Goal: Task Accomplishment & Management: Use online tool/utility

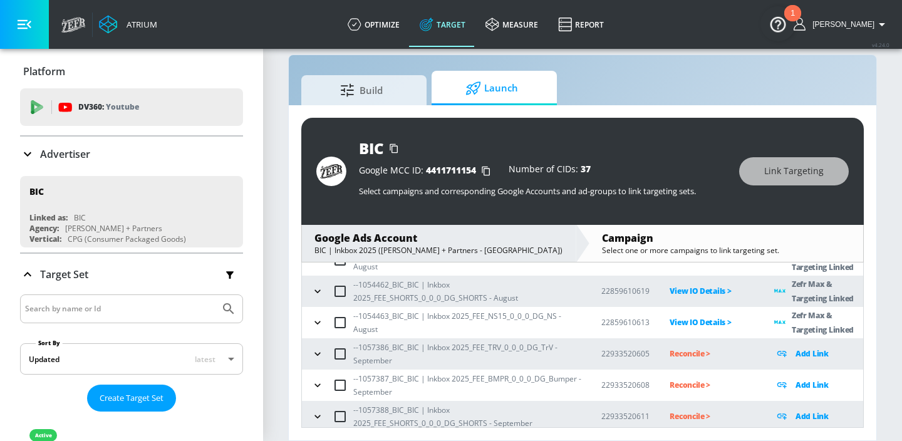
scroll to position [139, 0]
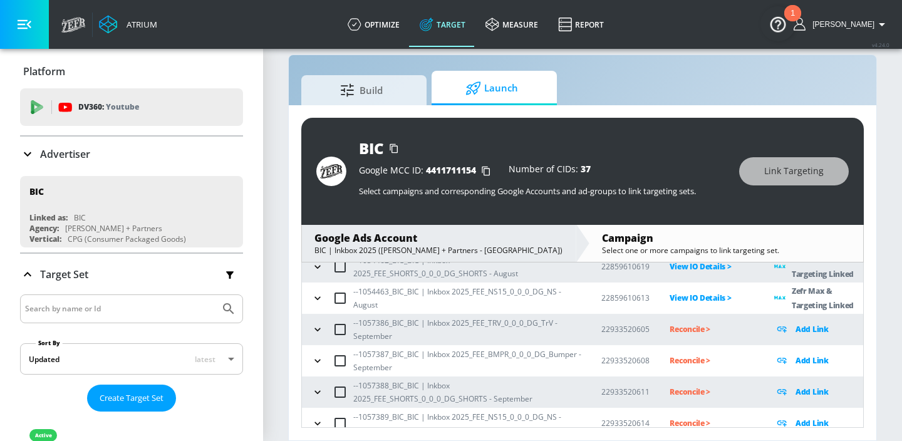
click at [316, 331] on icon "button" at bounding box center [317, 329] width 13 height 13
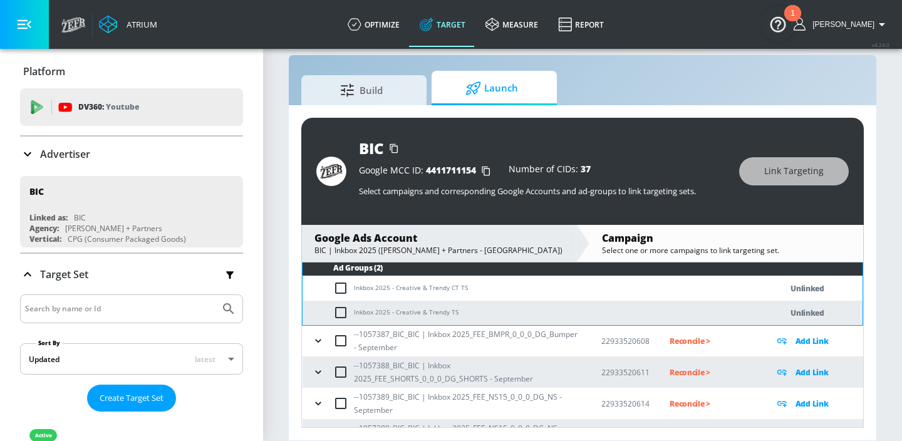
click at [318, 341] on icon "button" at bounding box center [318, 340] width 6 height 3
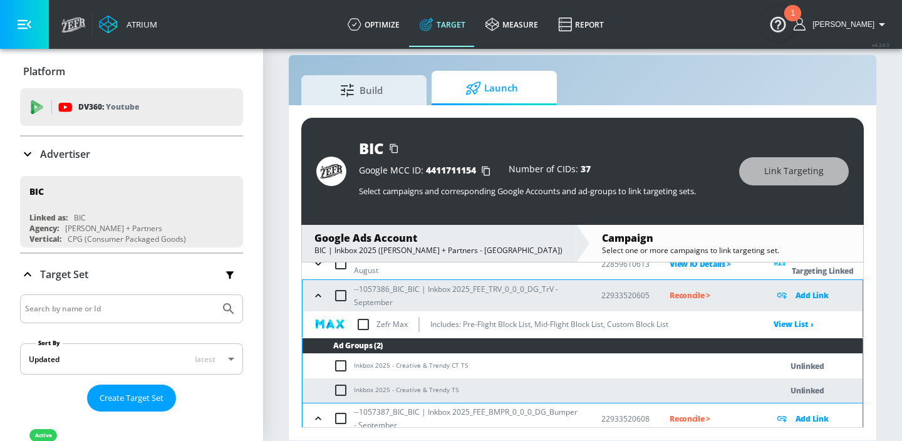
scroll to position [172, 0]
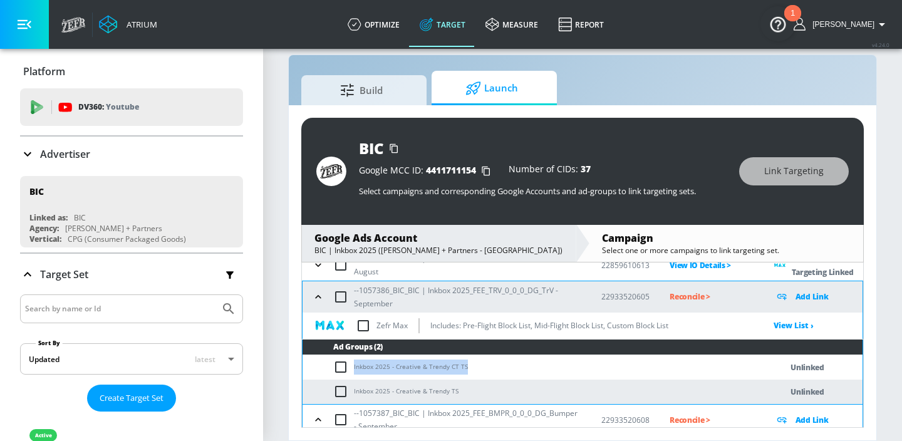
drag, startPoint x: 464, startPoint y: 367, endPoint x: 354, endPoint y: 362, distance: 110.3
click at [354, 362] on td "Inkbox 2025 - Creative & Trendy CT TS" at bounding box center [529, 367] width 453 height 24
copy td "Inkbox 2025 - Creative & Trendy CT TS"
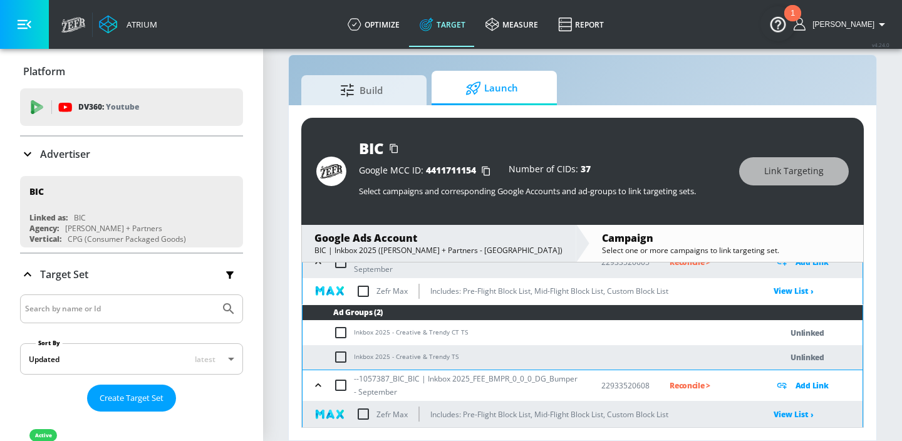
scroll to position [397, 0]
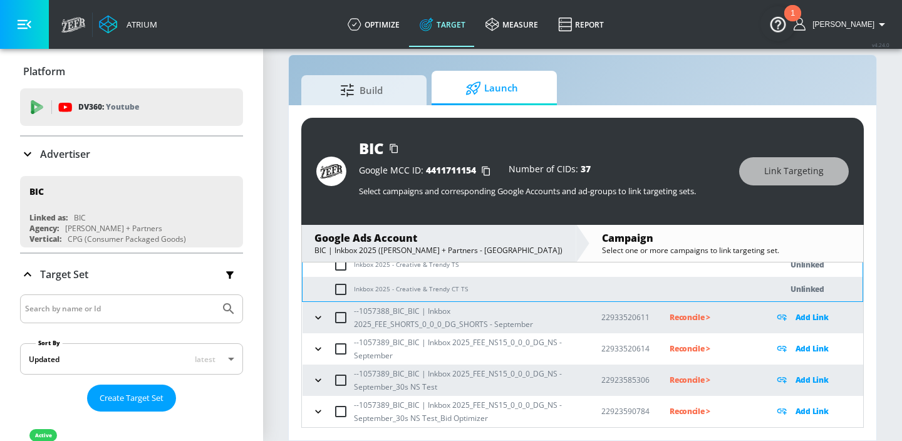
click at [319, 408] on icon "button" at bounding box center [318, 411] width 13 height 13
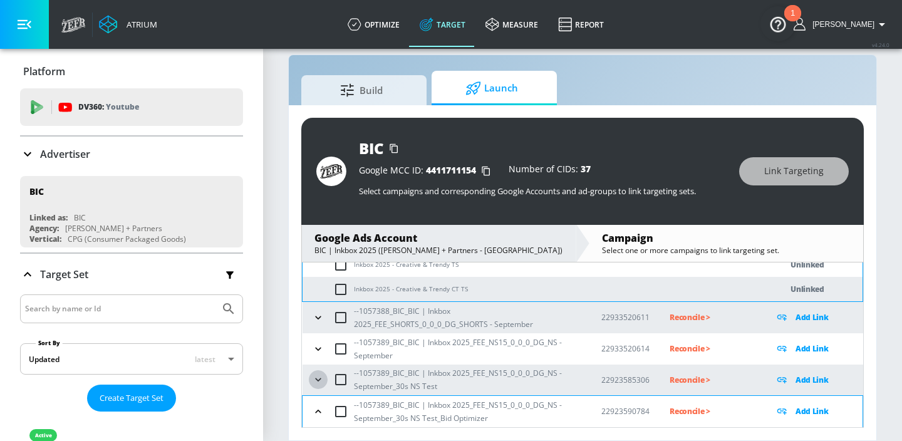
click at [319, 381] on icon "button" at bounding box center [318, 379] width 13 height 13
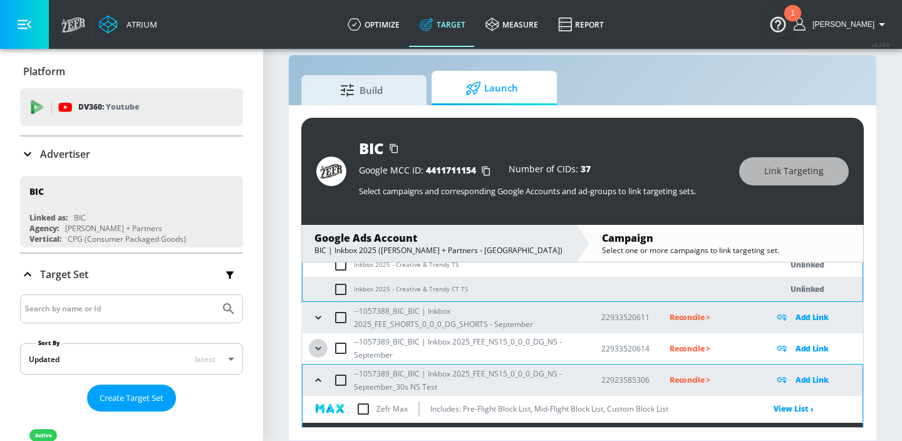
click at [320, 346] on icon "button" at bounding box center [318, 348] width 13 height 13
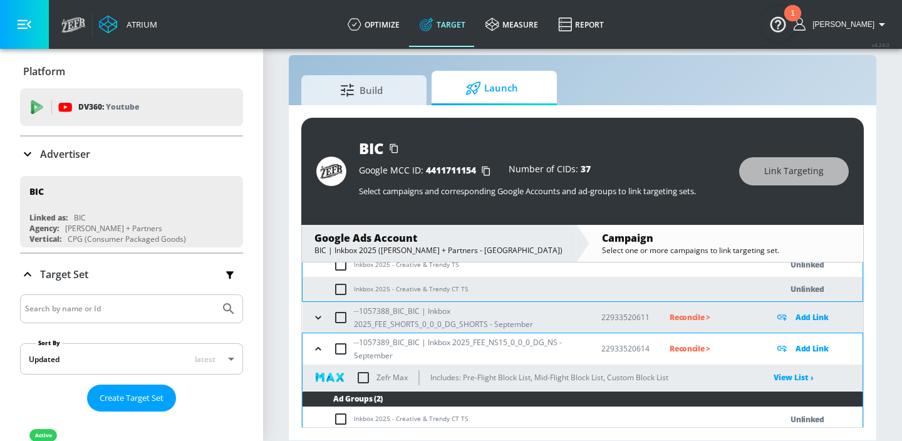
click at [318, 320] on icon "button" at bounding box center [318, 317] width 13 height 13
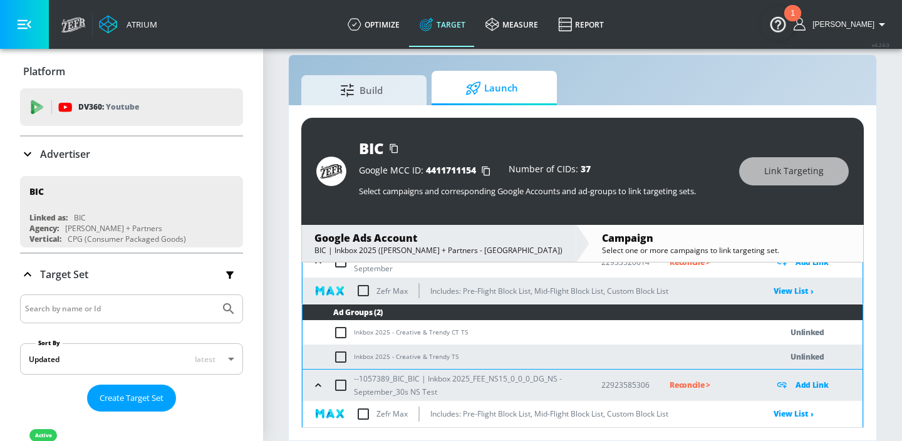
scroll to position [814, 0]
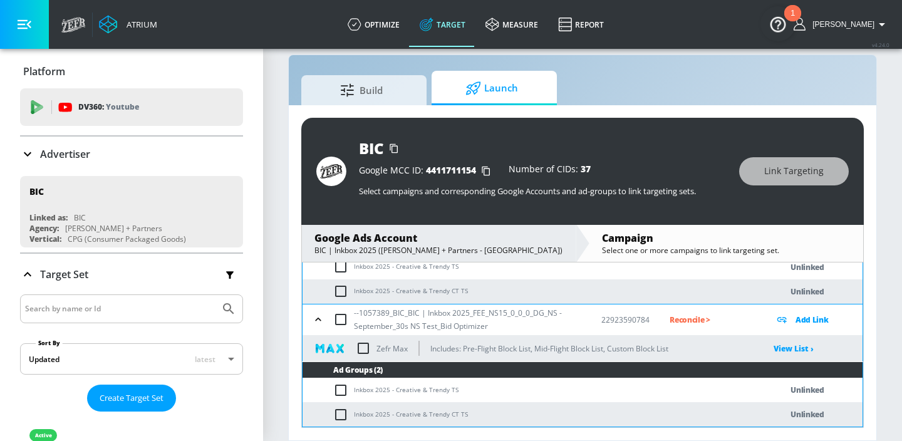
click at [344, 411] on input "checkbox" at bounding box center [343, 414] width 21 height 15
checkbox input "true"
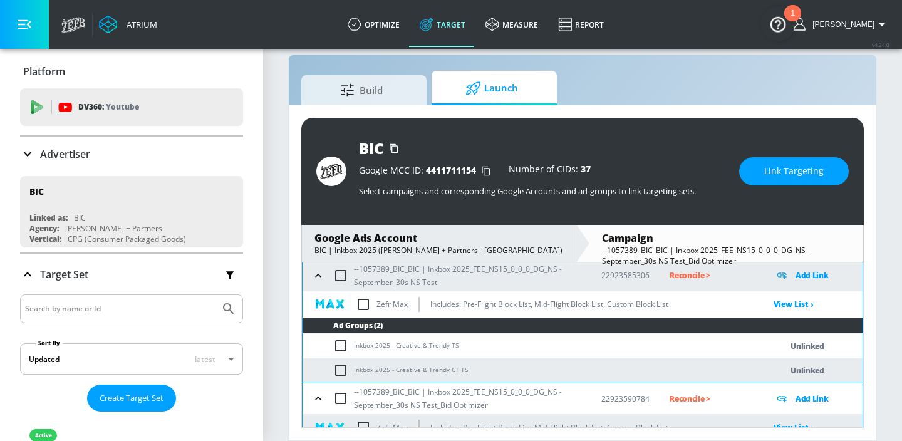
click at [343, 370] on input "checkbox" at bounding box center [343, 370] width 21 height 15
checkbox input "true"
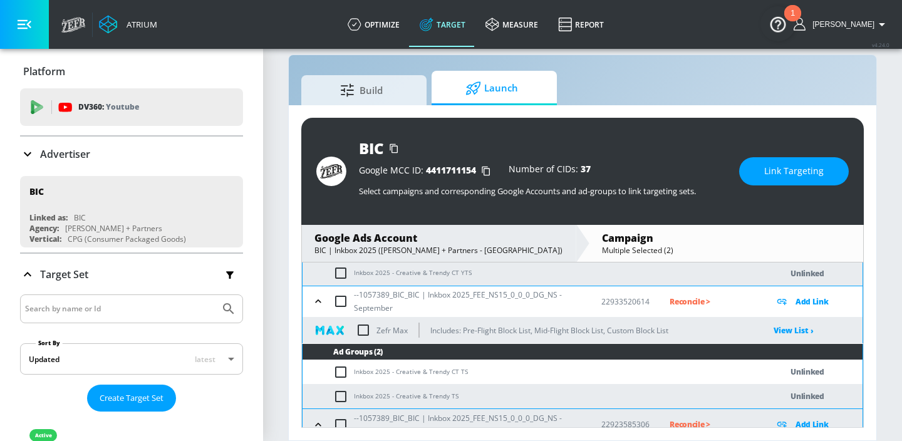
click at [343, 370] on input "checkbox" at bounding box center [343, 372] width 21 height 15
checkbox input "true"
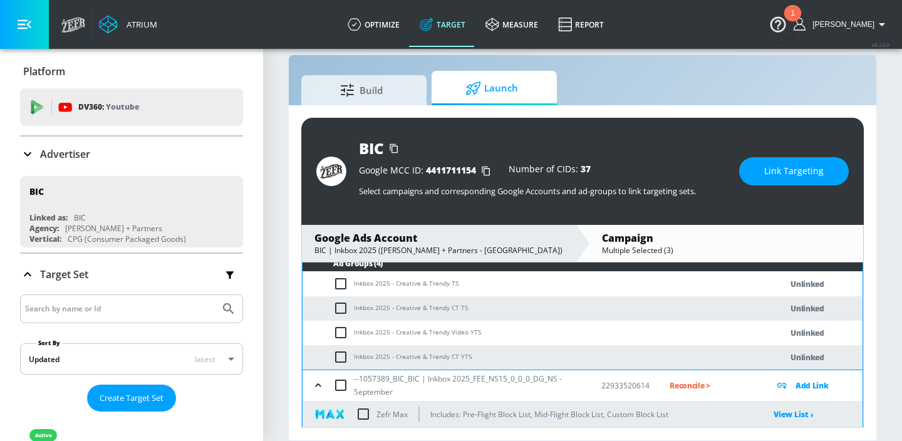
scroll to position [462, 0]
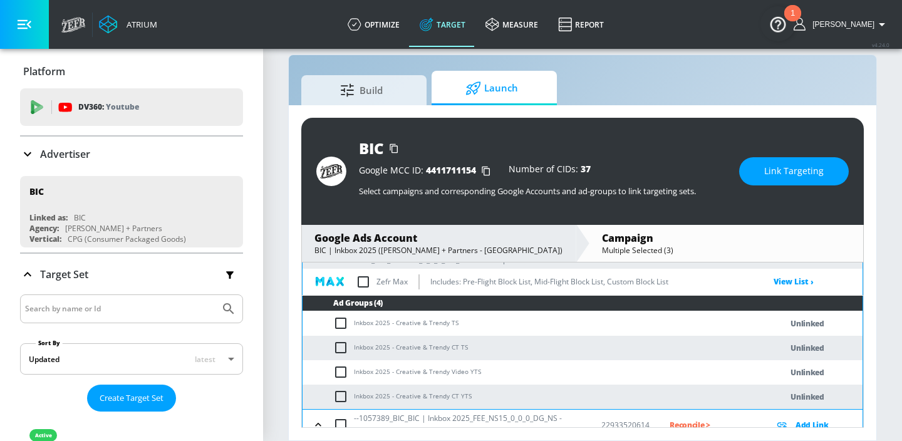
click at [339, 350] on input "checkbox" at bounding box center [343, 347] width 21 height 15
checkbox input "true"
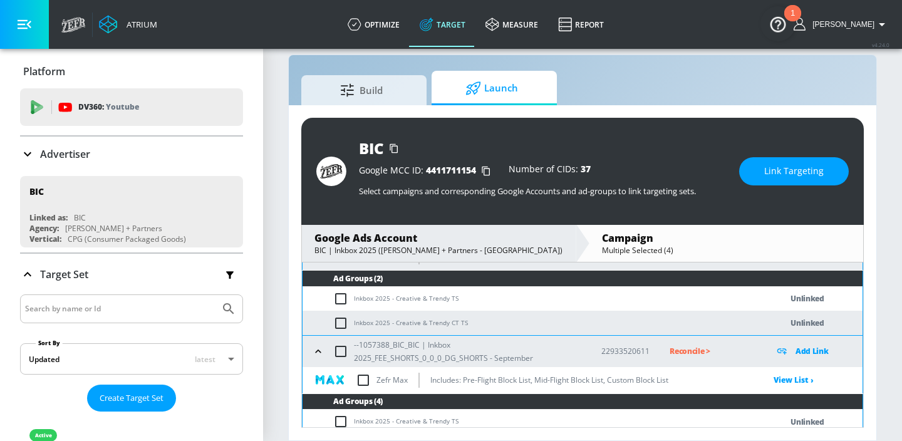
scroll to position [353, 0]
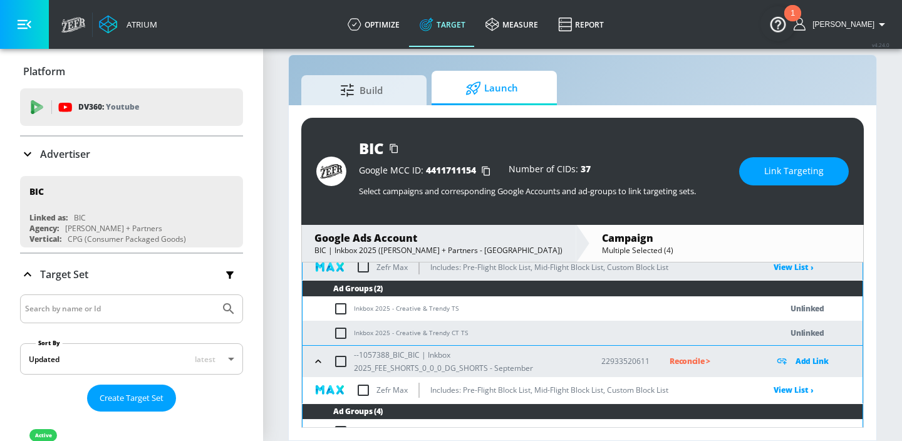
click at [341, 334] on input "checkbox" at bounding box center [343, 333] width 21 height 15
checkbox input "true"
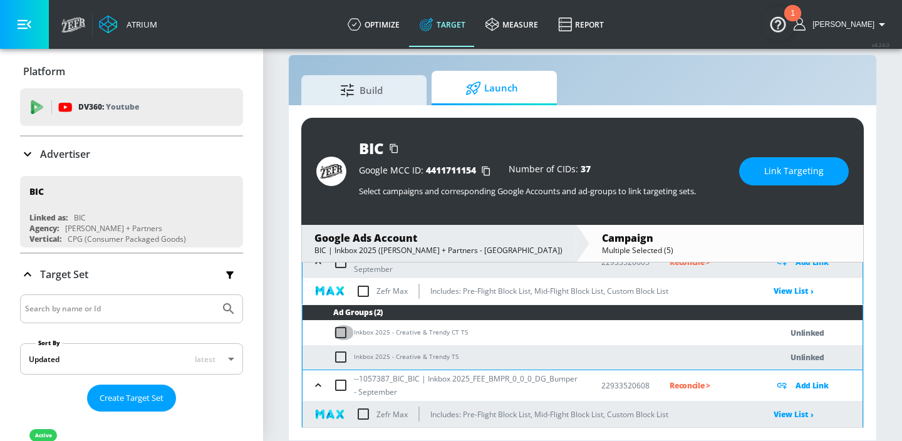
click at [341, 334] on input "checkbox" at bounding box center [343, 332] width 21 height 15
checkbox input "true"
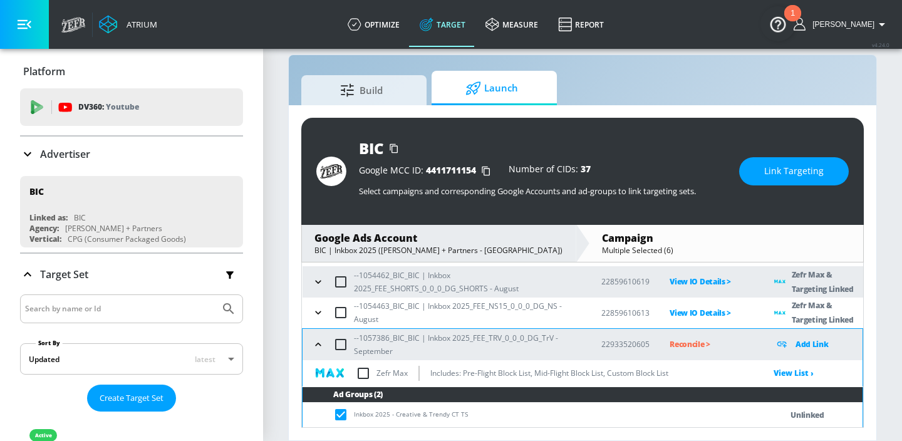
scroll to position [123, 0]
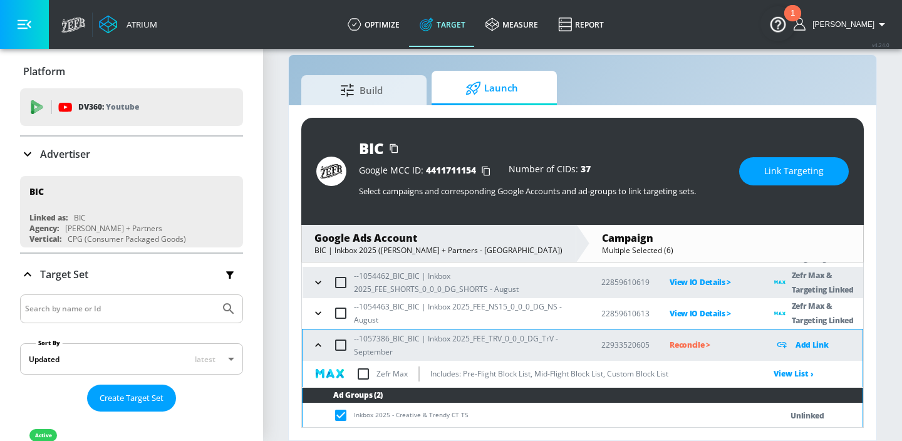
click at [768, 174] on span "Link Targeting" at bounding box center [794, 171] width 60 height 16
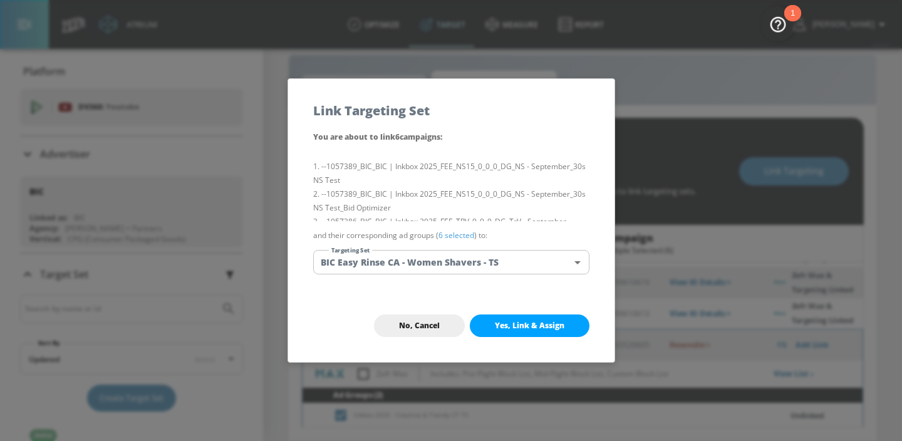
click at [528, 273] on body "Atrium optimize Target measure Report optimize Target measure Report v 4.24.0 […" at bounding box center [451, 211] width 902 height 459
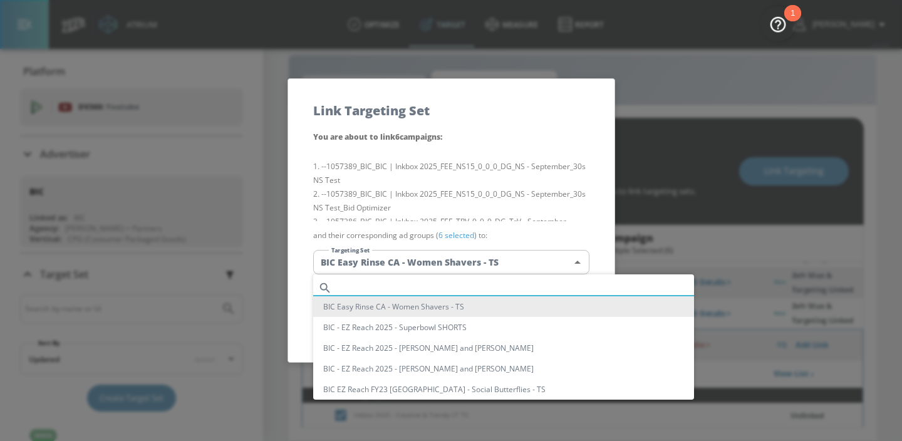
click at [465, 284] on input "text" at bounding box center [515, 287] width 357 height 17
paste input "Inkbox 2025 - Creative & Trendy CT TS"
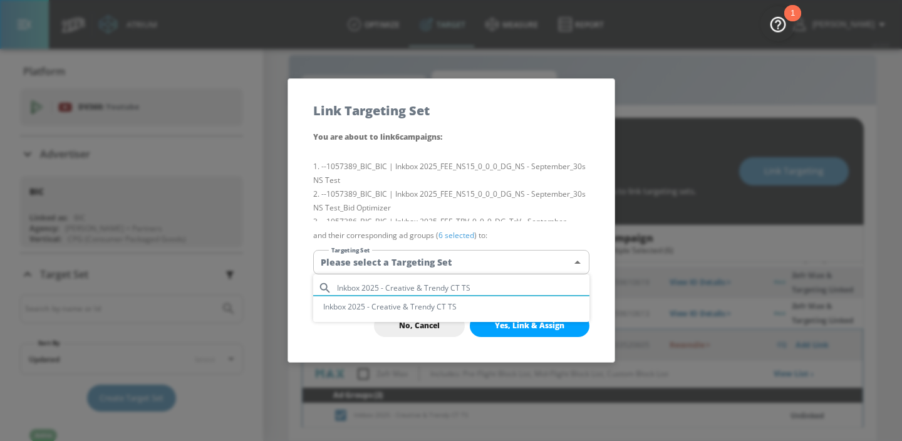
type input "Inkbox 2025 - Creative & Trendy CT TS"
click at [443, 306] on li "Inkbox 2025 - Creative & Trendy CT TS" at bounding box center [451, 306] width 276 height 21
type input "efa8e47e-e465-4efc-80ae-86f96cba4866"
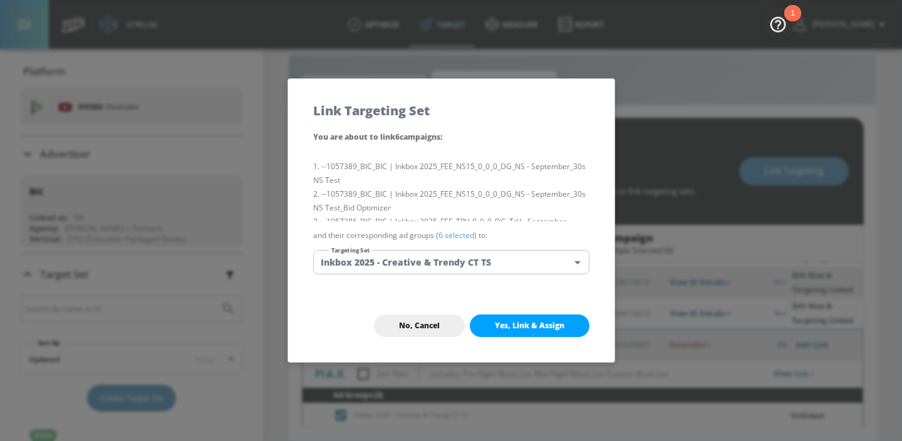
click at [466, 207] on li "--1057389_BIC_BIC | Inkbox 2025_FEE_NS15_0_0_0_DG_NS - September_30s NS Test_Bi…" at bounding box center [451, 201] width 276 height 28
click at [501, 325] on span "Yes, Link & Assign" at bounding box center [530, 326] width 70 height 10
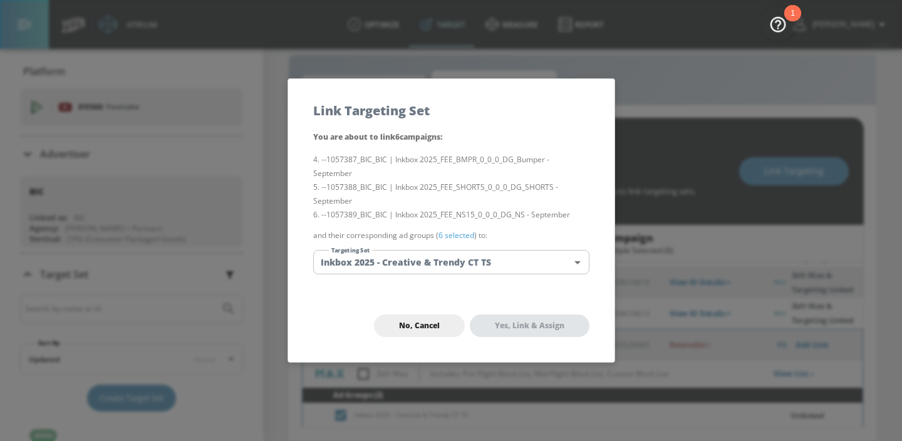
scroll to position [84, 0]
